Goal: Book appointment/travel/reservation

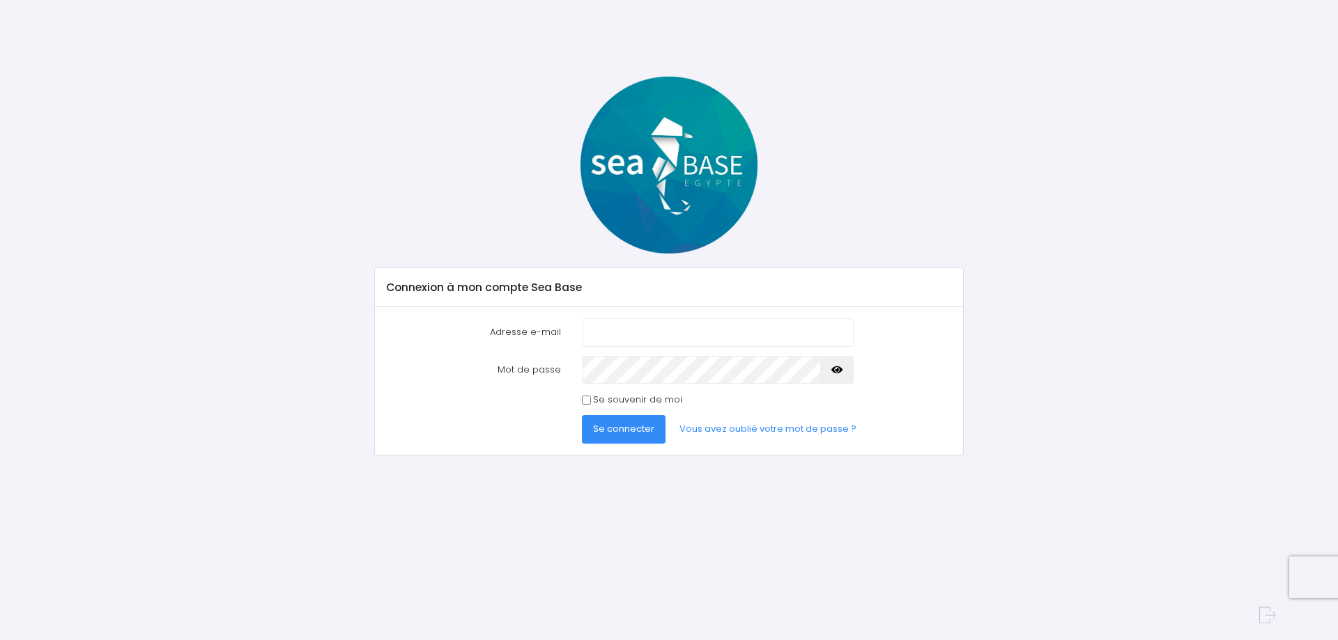
click at [684, 326] on input "Adresse e-mail" at bounding box center [718, 332] width 272 height 28
type input "pierre.loup05@gmail.com"
click at [582, 415] on button "Se connecter" at bounding box center [624, 429] width 84 height 28
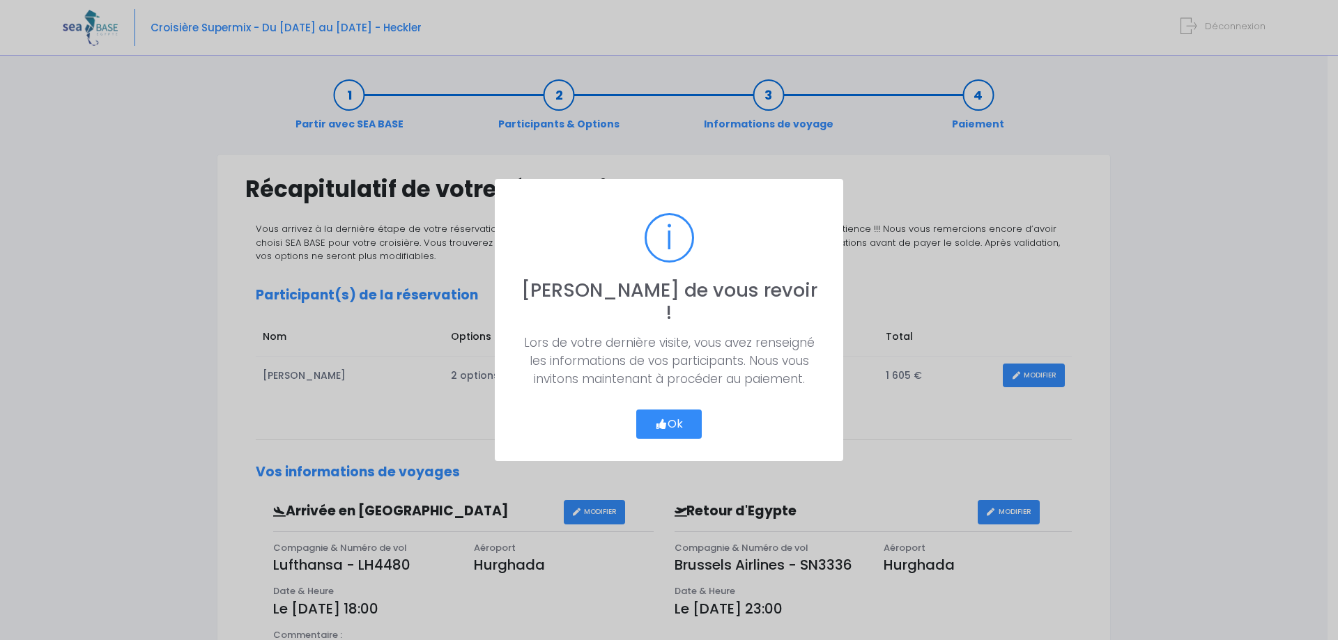
click at [676, 412] on button "Ok" at bounding box center [669, 424] width 66 height 29
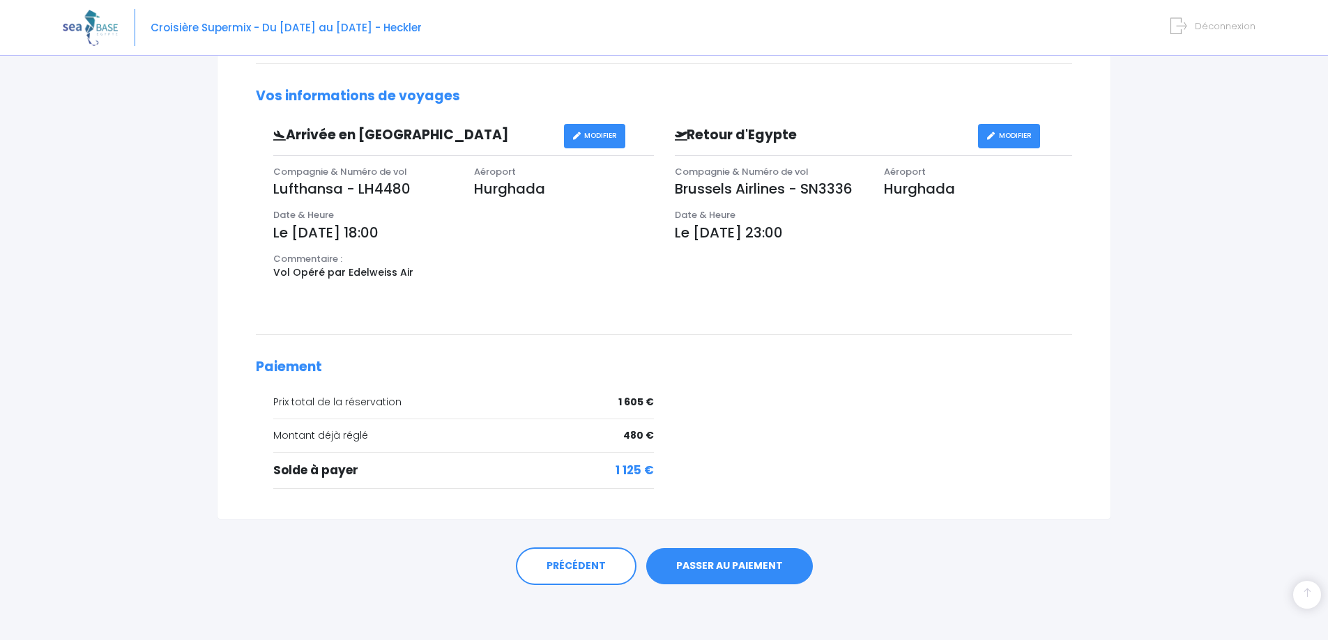
scroll to position [377, 0]
click at [713, 564] on link "PASSER AU PAIEMENT" at bounding box center [729, 566] width 167 height 36
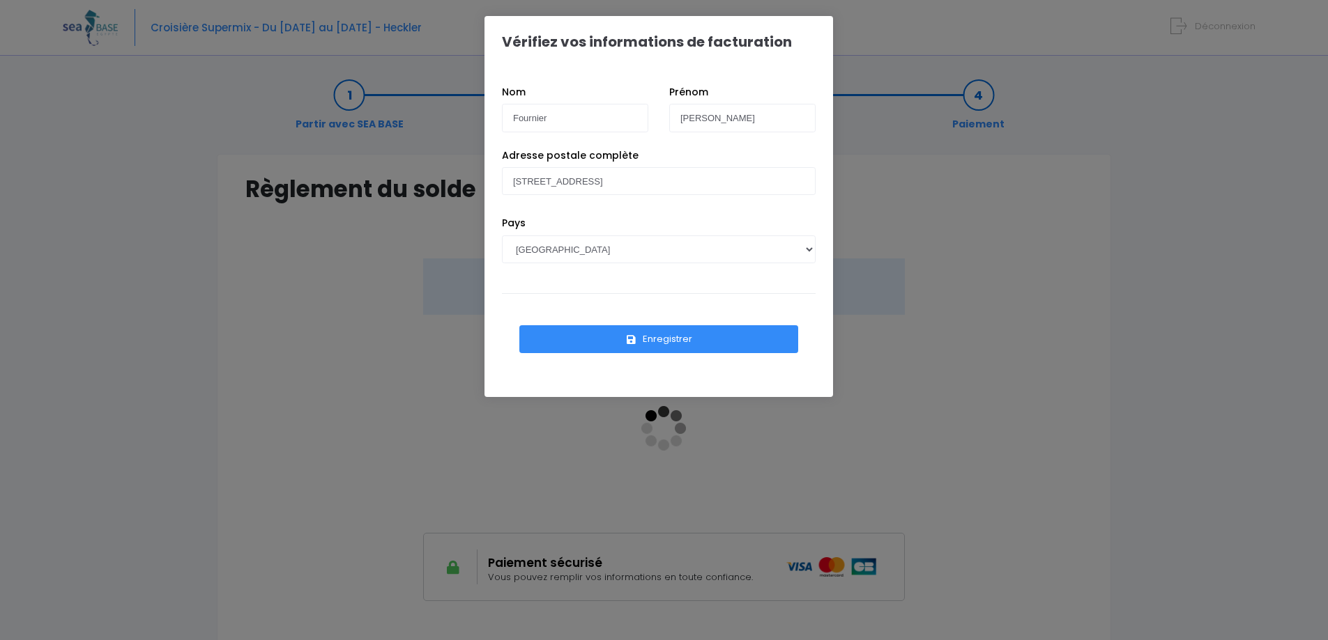
click at [656, 338] on button "Enregistrer" at bounding box center [658, 339] width 279 height 28
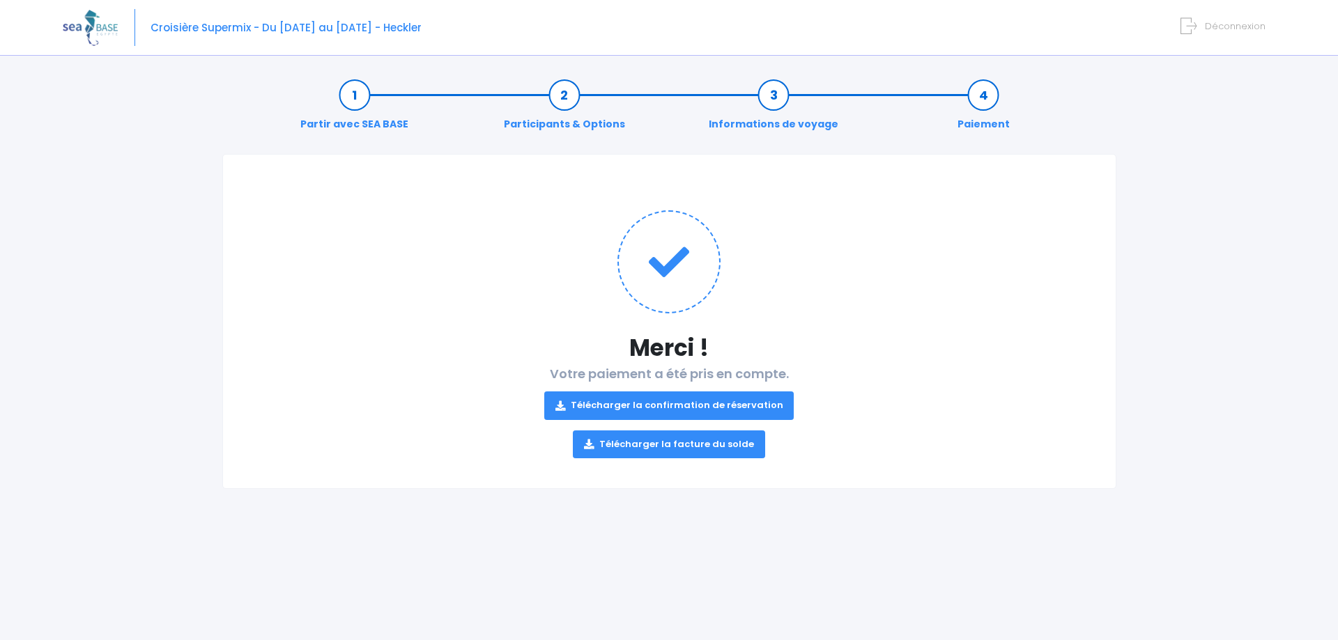
click at [731, 409] on link "Télécharger la confirmation de réservation" at bounding box center [669, 406] width 250 height 28
click at [696, 445] on link "Télécharger la facture du solde" at bounding box center [669, 445] width 192 height 28
